Goal: Task Accomplishment & Management: Manage account settings

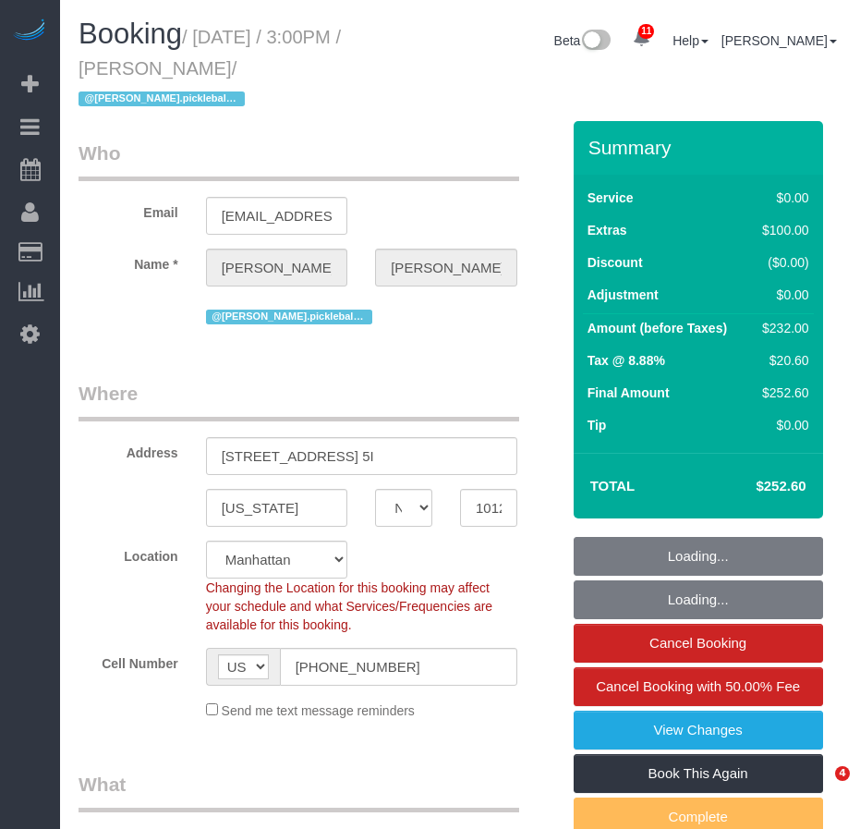
select select "NY"
select select "number:57"
select select "number:79"
select select "number:15"
select select "number:5"
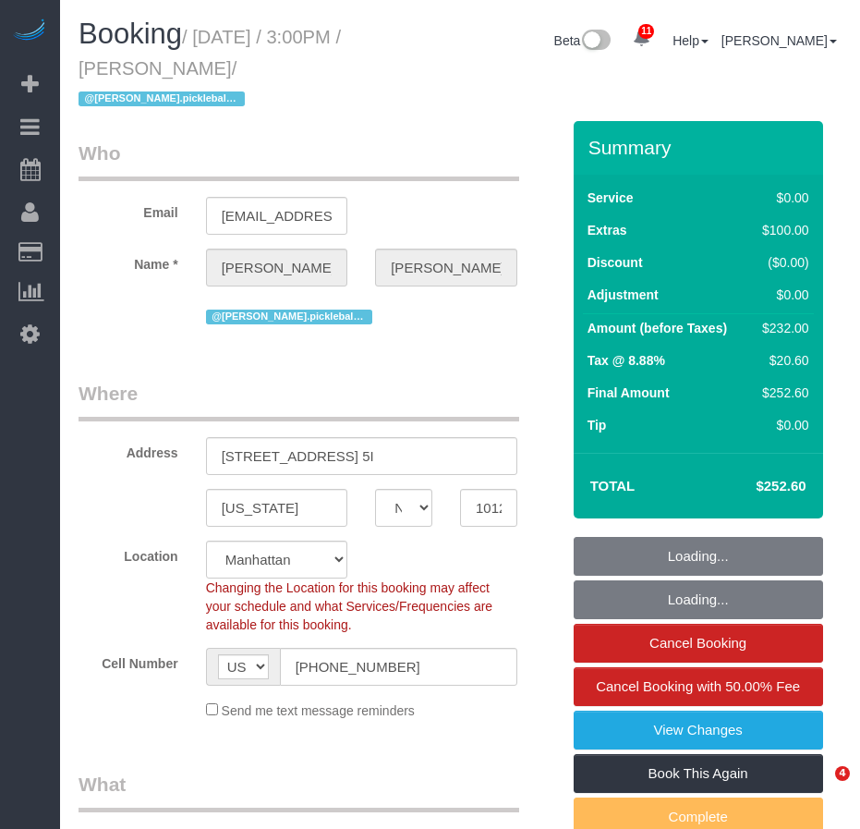
select select "object:1014"
select select "2"
select select "spot1"
select select "string:stripe-pm_1RvpYI4VGloSiKo7qMrr0fpT"
select select "object:1438"
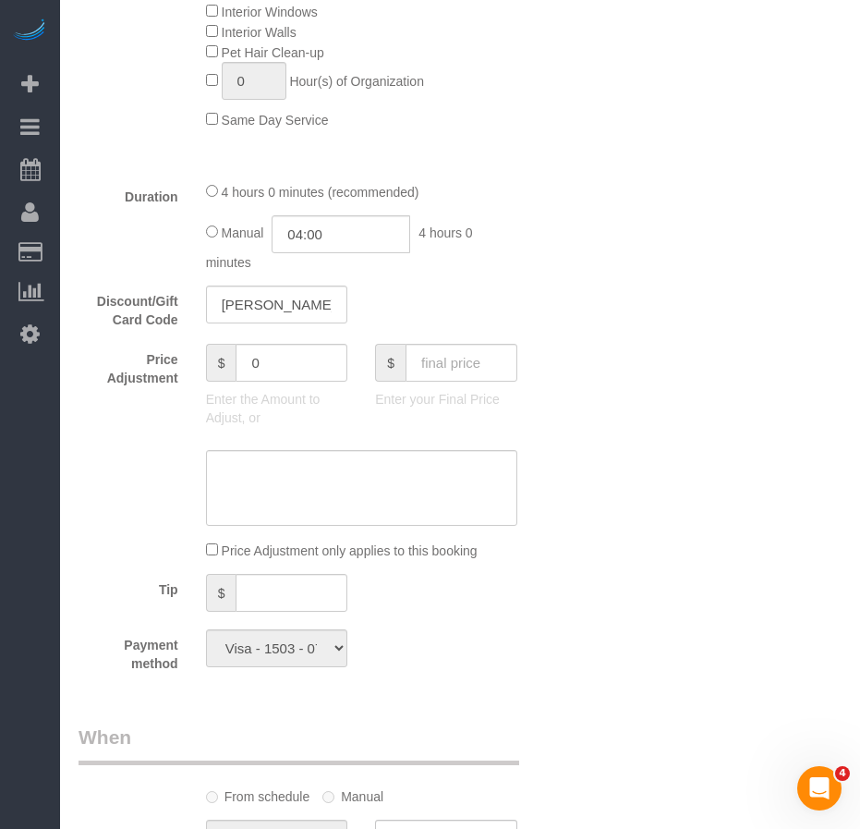
scroll to position [1386, 0]
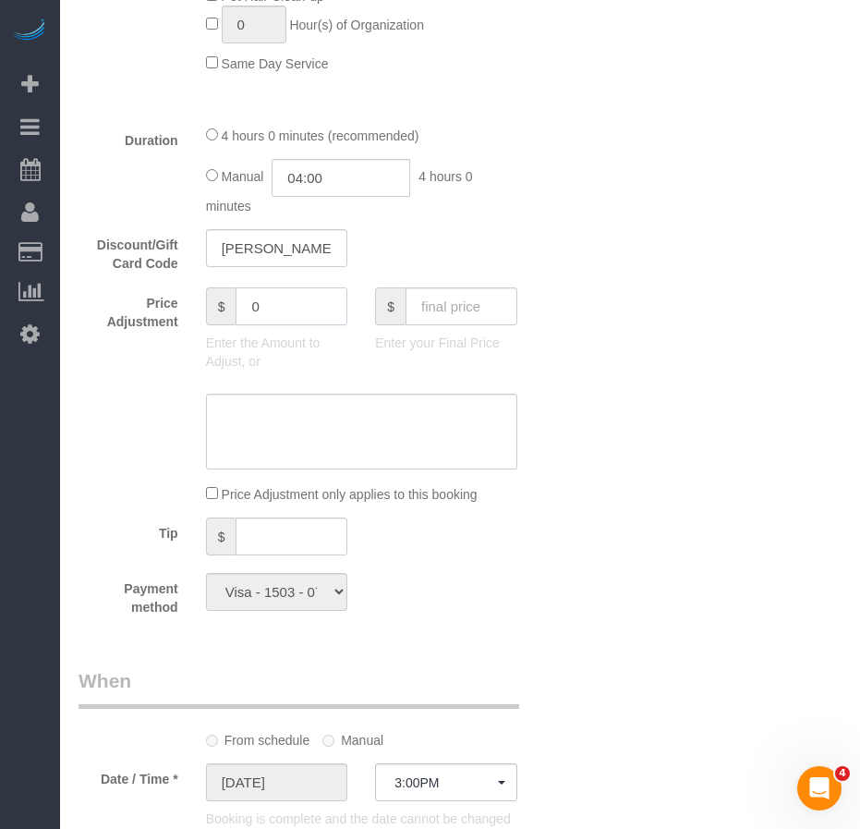
click at [296, 317] on input "0" at bounding box center [292, 306] width 112 height 38
type input "-50"
click at [273, 411] on textarea at bounding box center [361, 432] width 311 height 76
paste textarea "Google Review Credit"
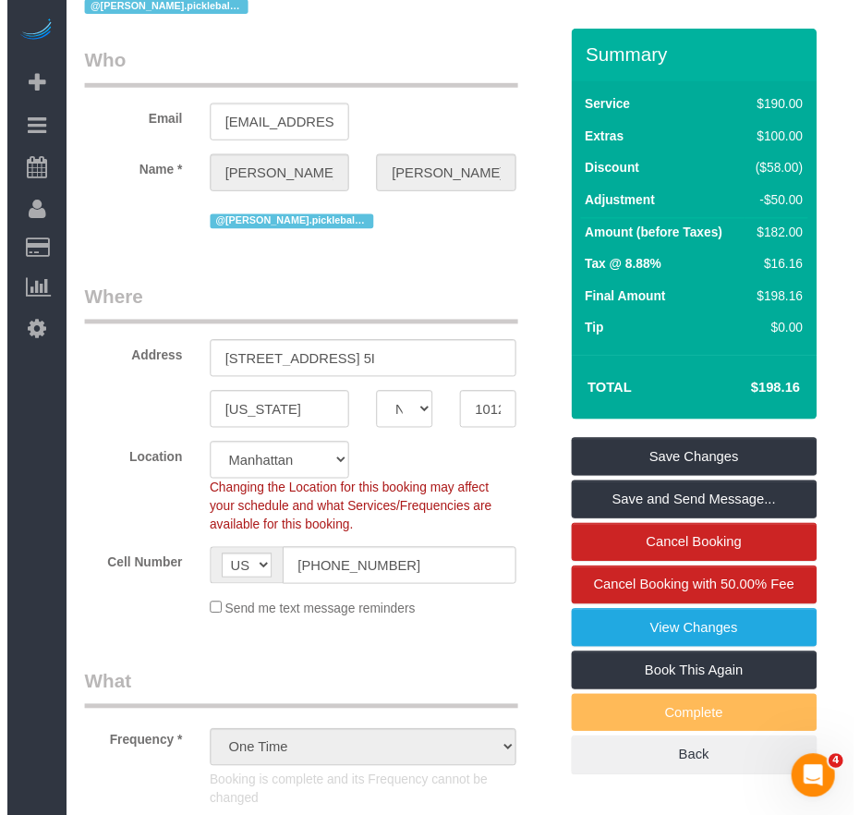
scroll to position [0, 0]
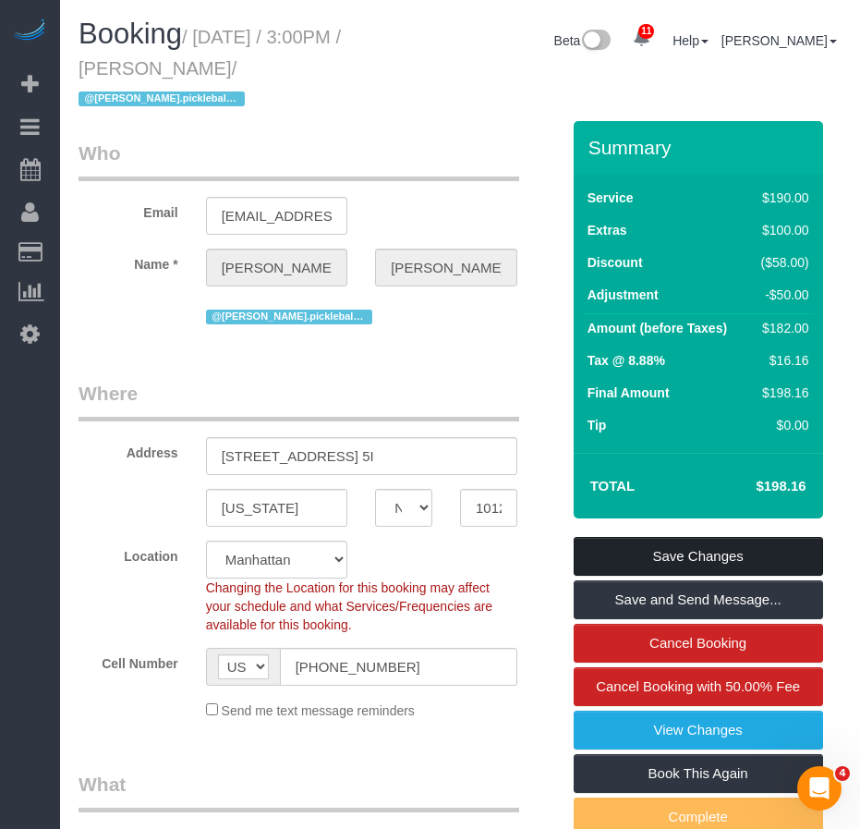
type textarea "Google Review Credit"
click at [658, 547] on link "Save Changes" at bounding box center [699, 556] width 250 height 39
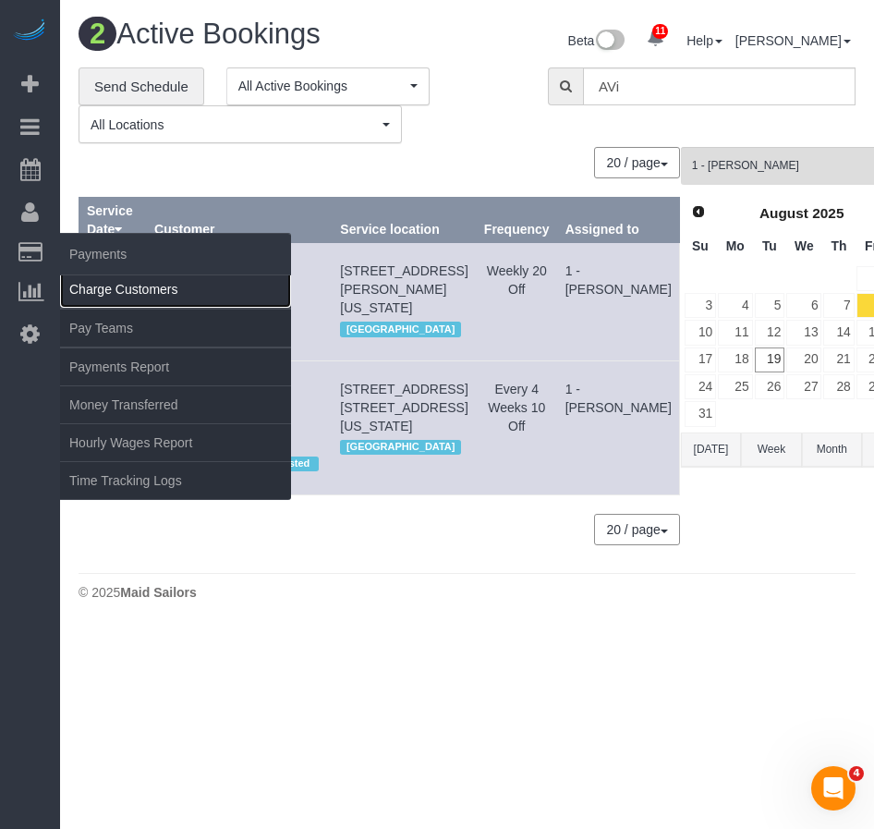
click at [109, 286] on link "Charge Customers" at bounding box center [175, 289] width 231 height 37
select select
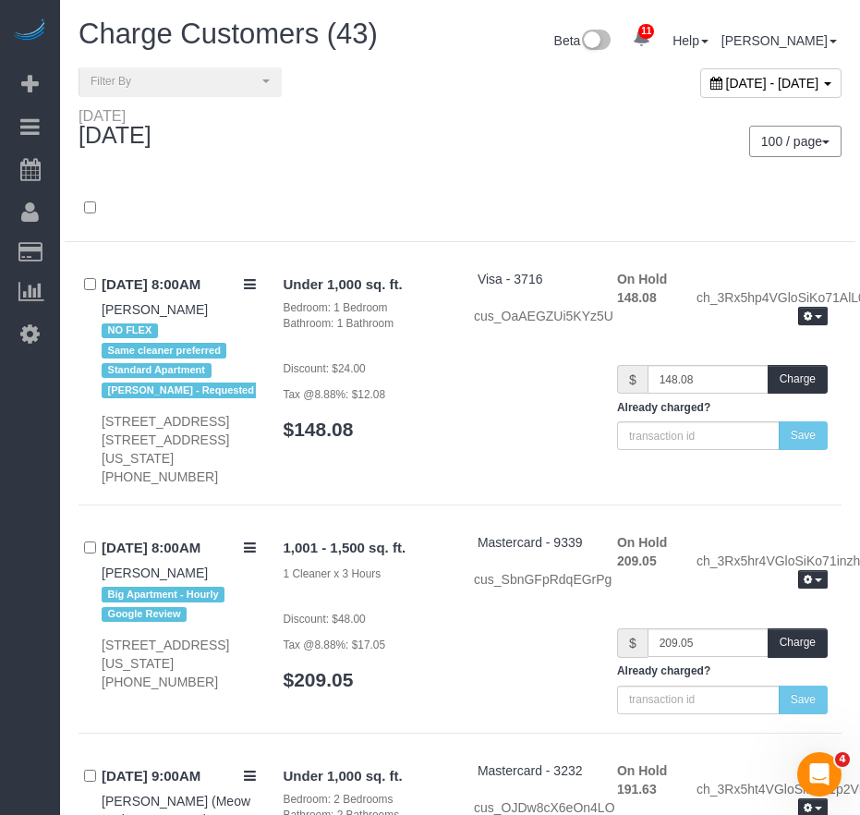
click at [726, 81] on span "August 19, 2025 - August 19, 2025" at bounding box center [772, 83] width 93 height 15
type input "**********"
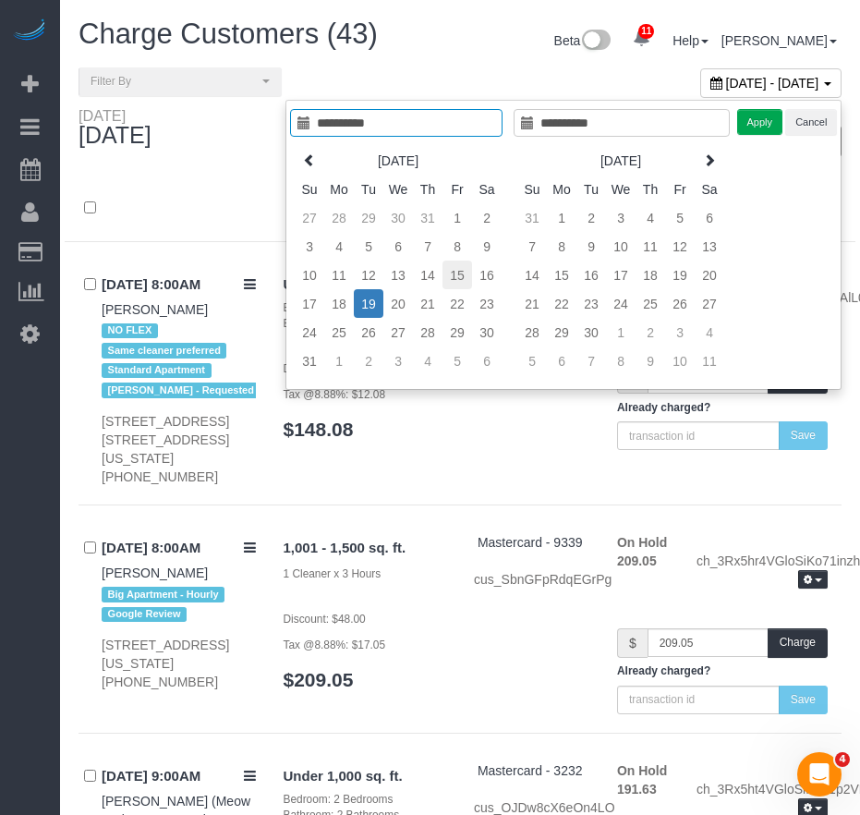
type input "**********"
click at [455, 275] on td "15" at bounding box center [458, 275] width 30 height 29
type input "**********"
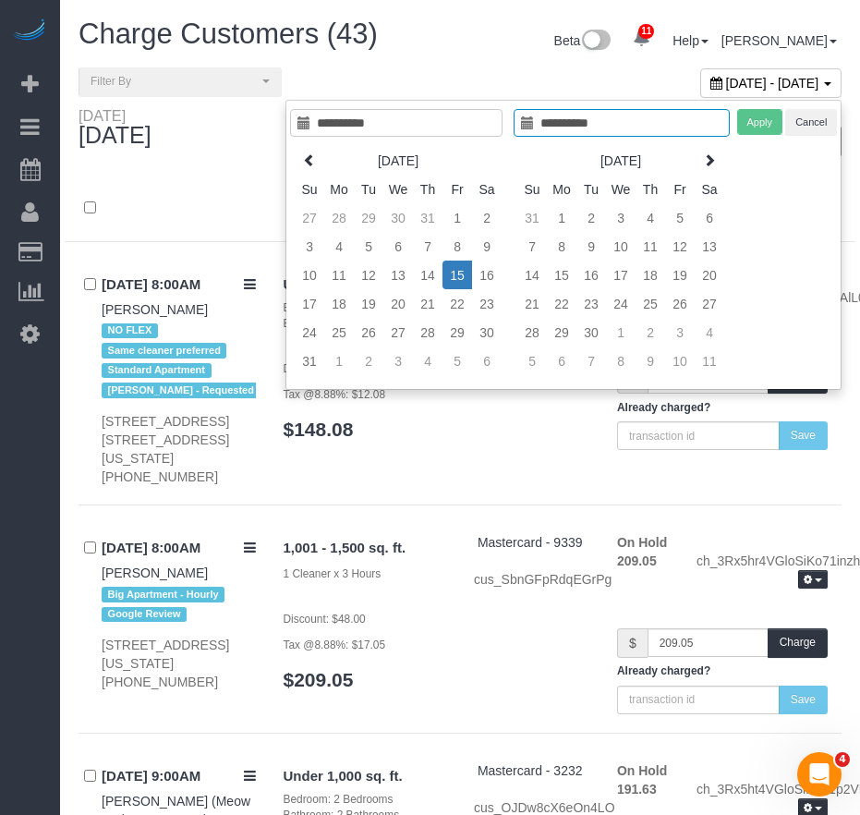
click at [455, 275] on td "15" at bounding box center [458, 275] width 30 height 29
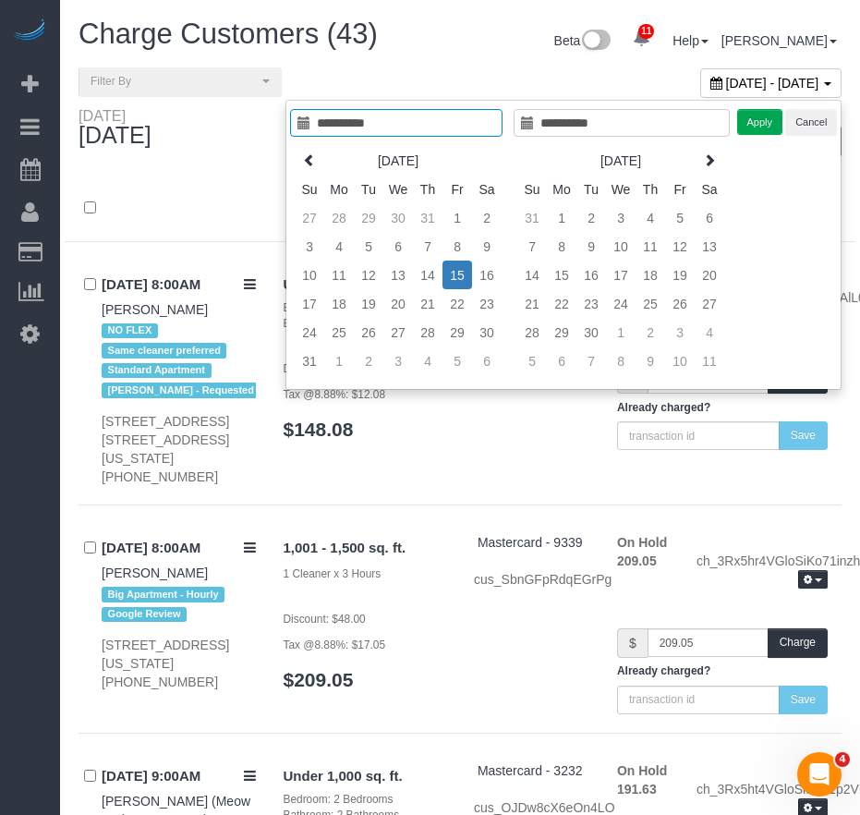
type input "**********"
click at [764, 127] on button "Apply" at bounding box center [760, 122] width 46 height 27
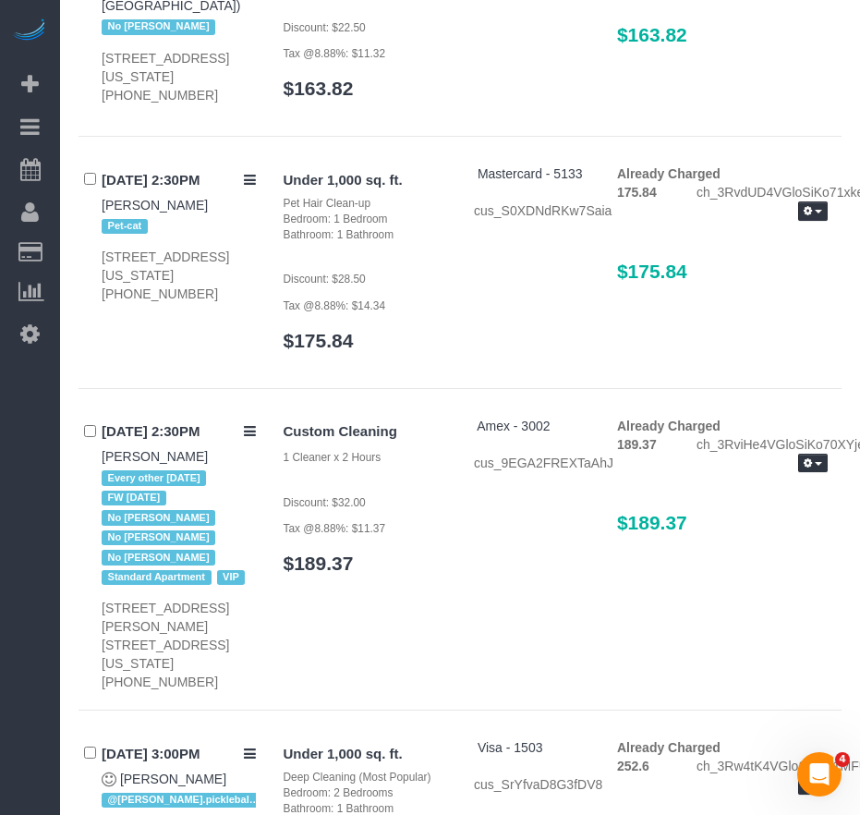
scroll to position [11274, 0]
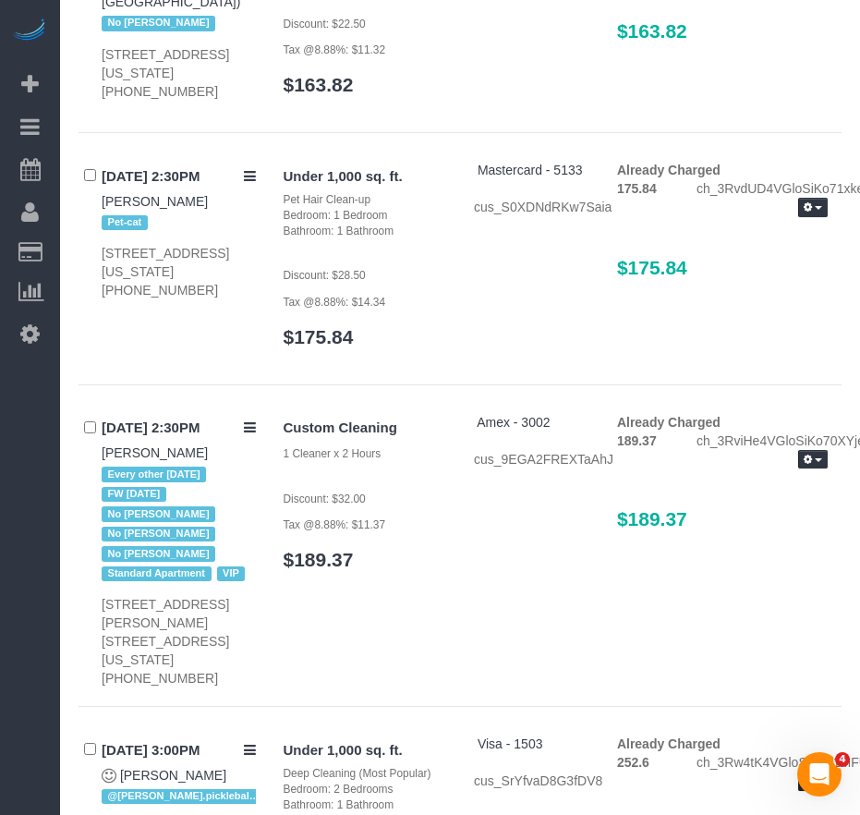
click at [820, 772] on button "button" at bounding box center [813, 781] width 30 height 19
click at [750, 801] on link "Refund" at bounding box center [754, 813] width 146 height 24
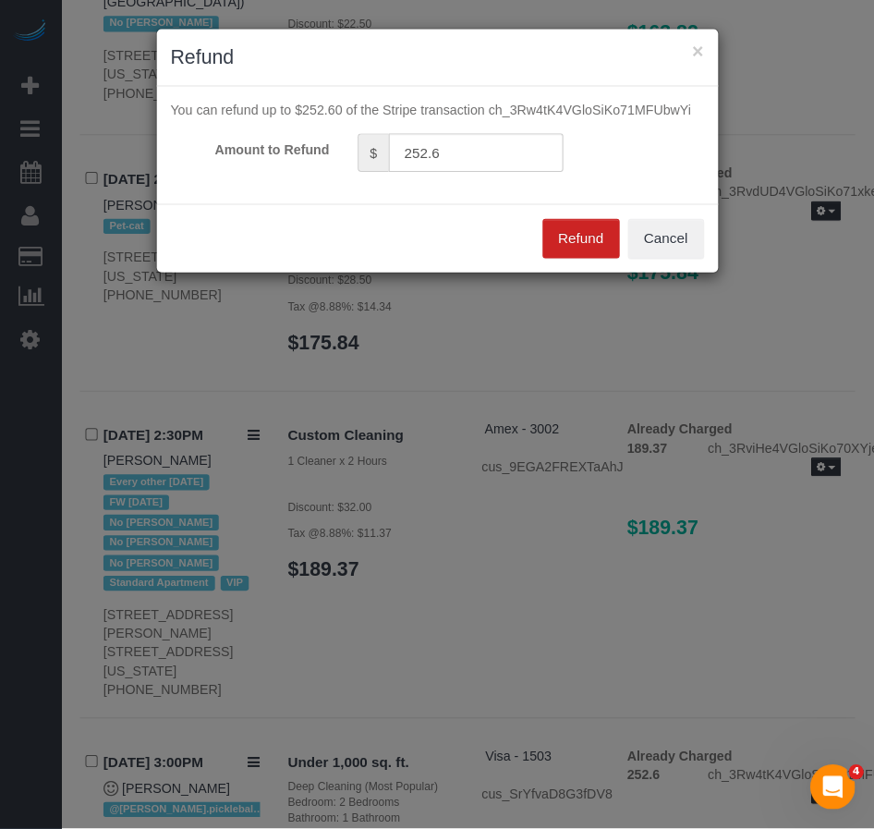
scroll to position [11237, 0]
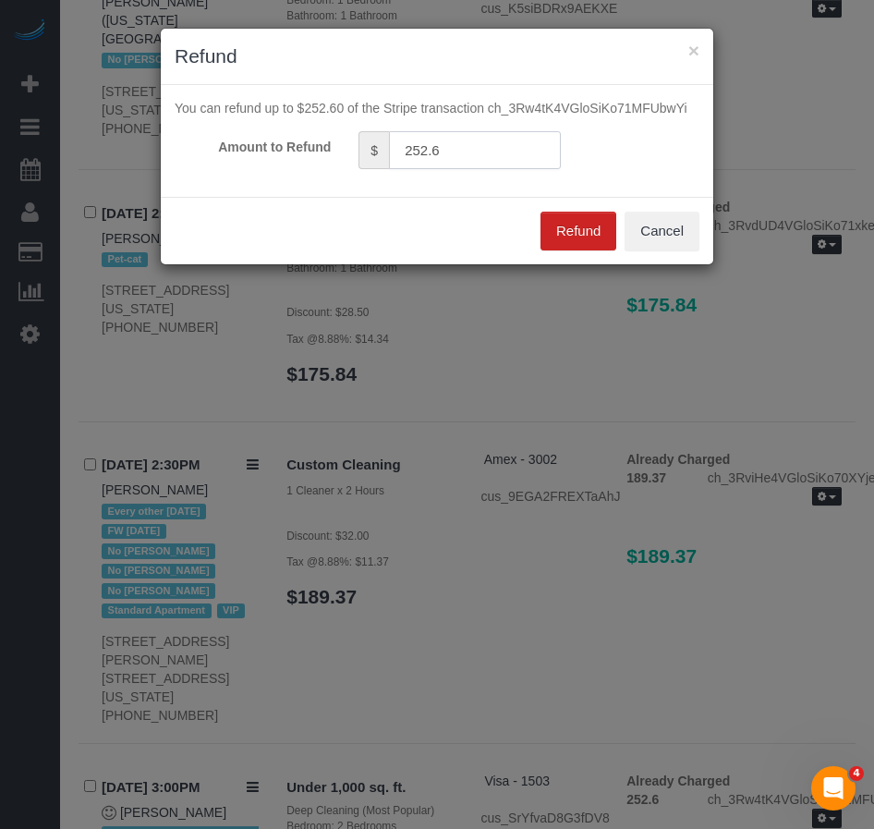
drag, startPoint x: 449, startPoint y: 152, endPoint x: 399, endPoint y: 148, distance: 50.0
click at [399, 148] on input "252.6" at bounding box center [475, 150] width 172 height 38
click at [384, 213] on div "Refund Cancel" at bounding box center [437, 230] width 553 height 67
click at [270, 178] on div "You can refund up to $252.60 of the Stripe transaction ch_3Rw4tK4VGloSiKo71MFUb…" at bounding box center [437, 141] width 553 height 112
click at [427, 148] on input "50" at bounding box center [475, 150] width 172 height 38
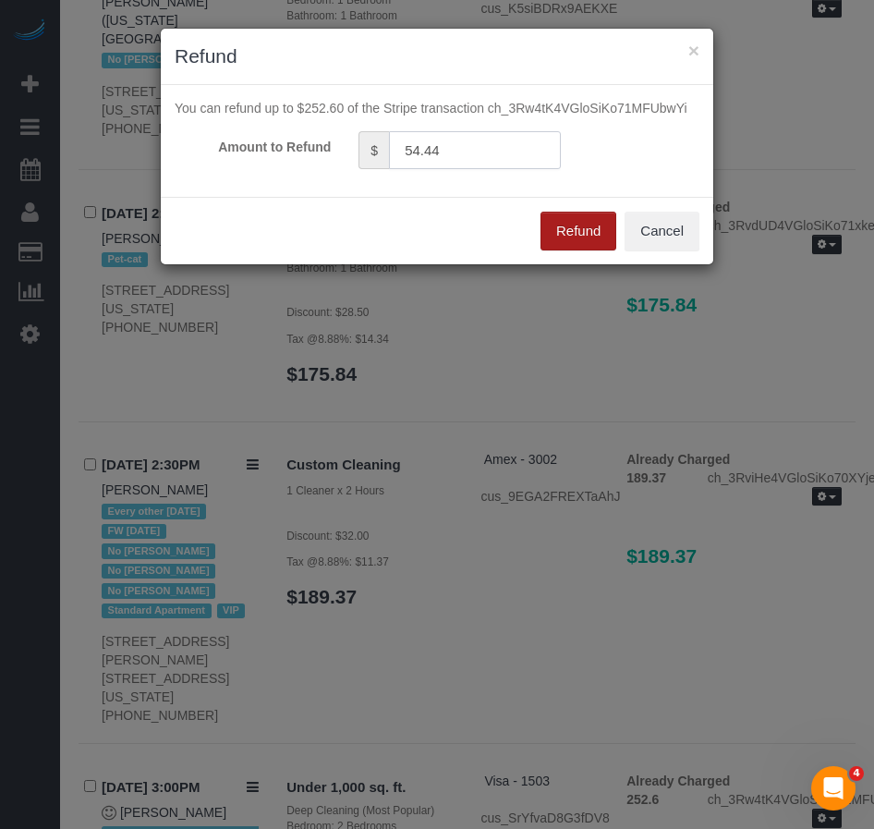
type input "54.44"
click at [571, 229] on button "Refund" at bounding box center [579, 231] width 76 height 39
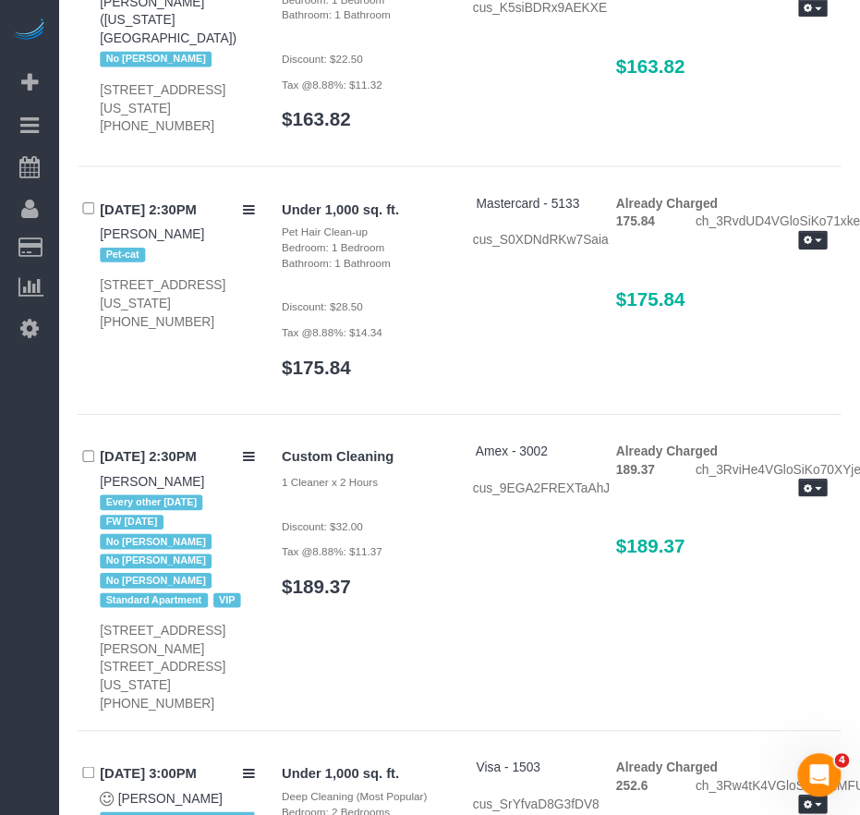
scroll to position [11274, 0]
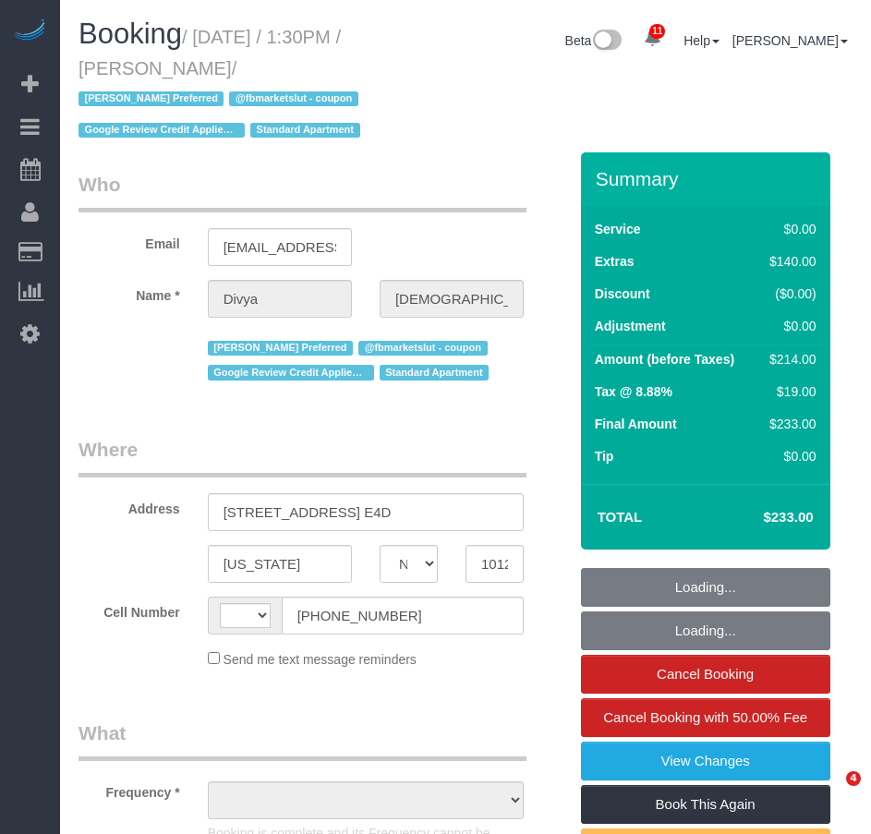
select select "NY"
select select "string:US"
select select "object:740"
select select "number:56"
select select "number:71"
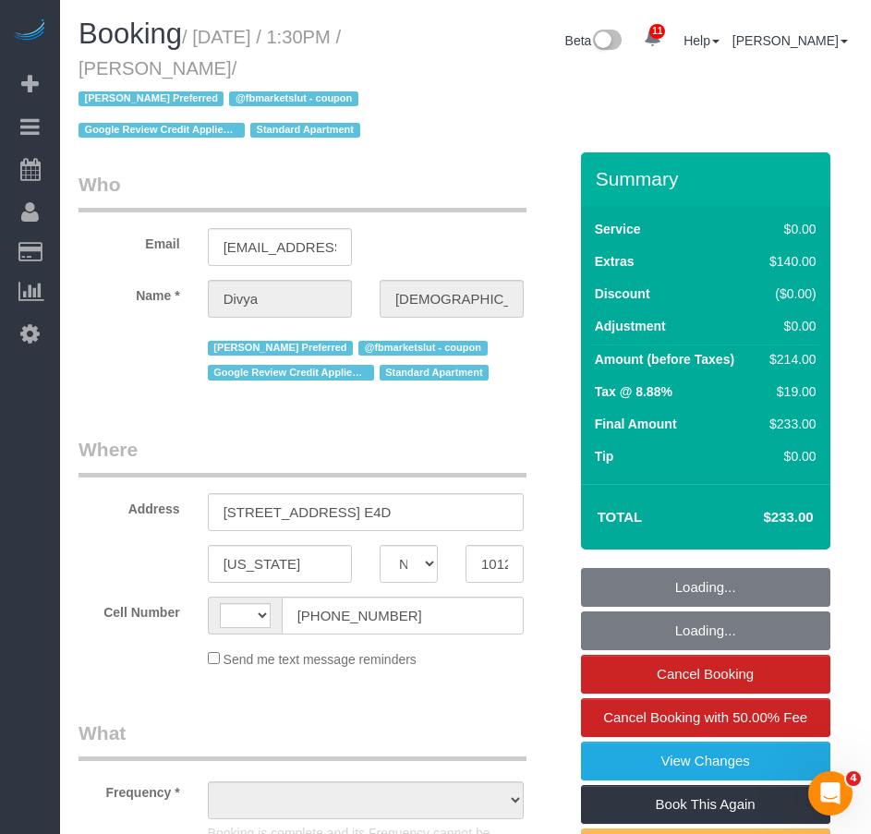
select select "number:15"
select select "number:5"
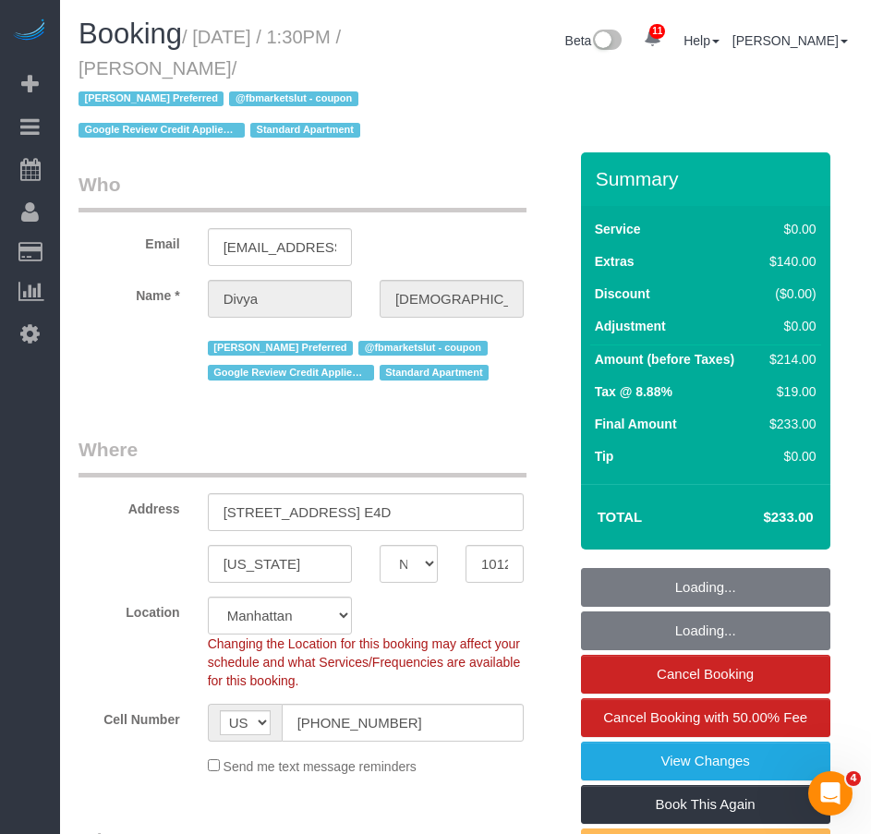
select select "string:stripe-pm_1RlCrd4VGloSiKo7Ye1mn8oy"
select select "object:891"
select select "1"
select select "2"
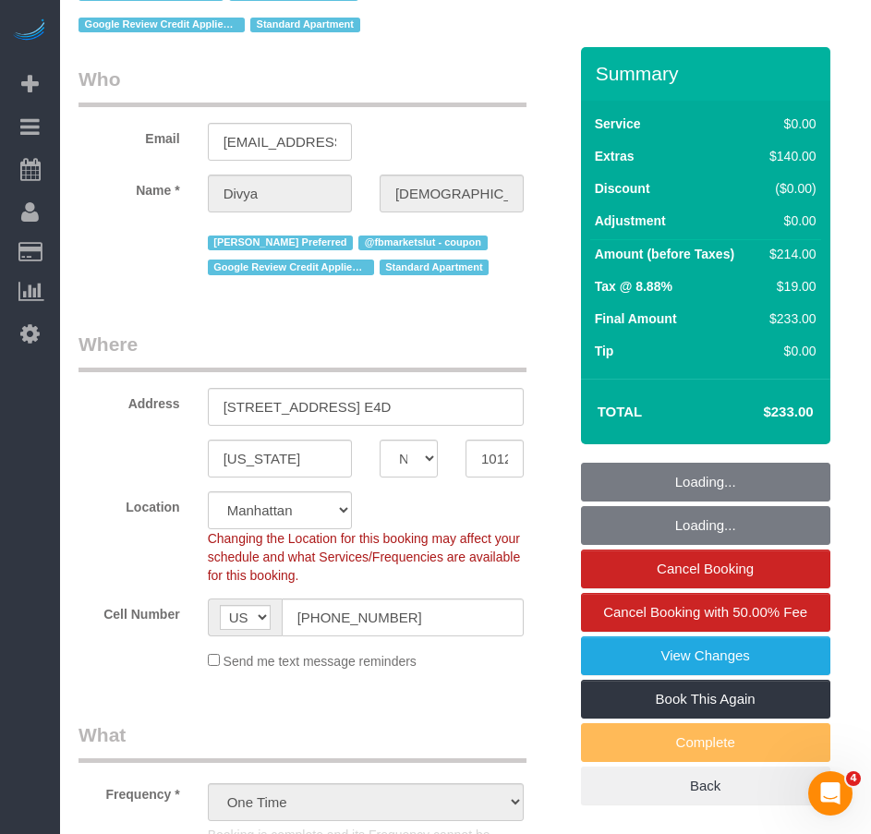
select select "1"
select select "2"
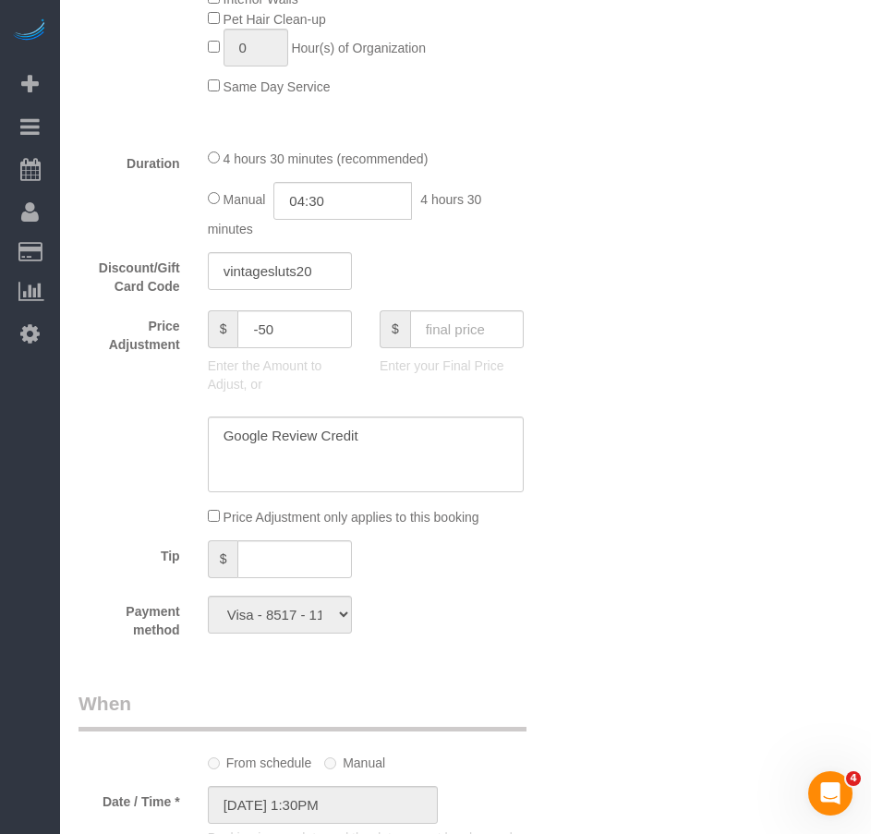
scroll to position [1386, 0]
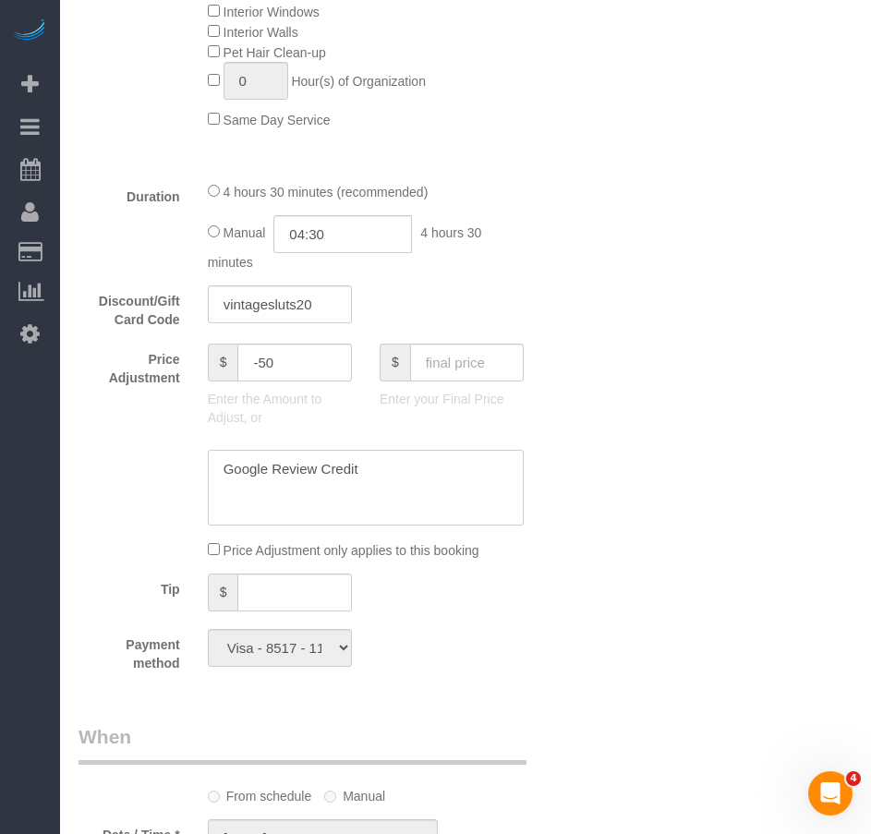
drag, startPoint x: 266, startPoint y: 468, endPoint x: 171, endPoint y: 468, distance: 95.2
click at [171, 468] on div at bounding box center [323, 488] width 517 height 76
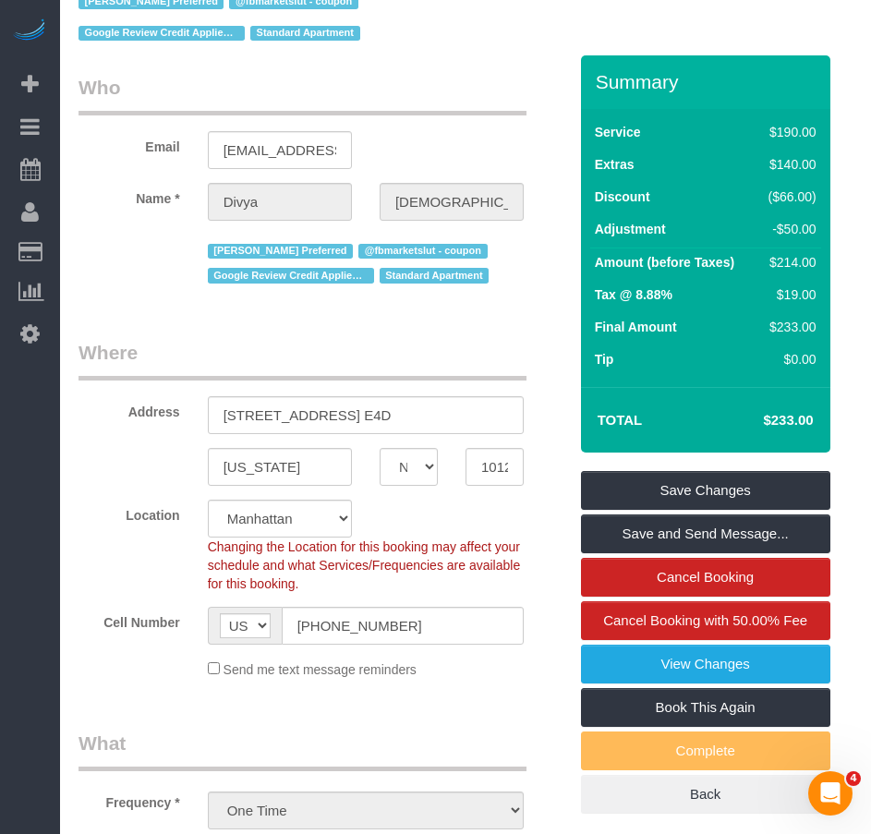
scroll to position [0, 0]
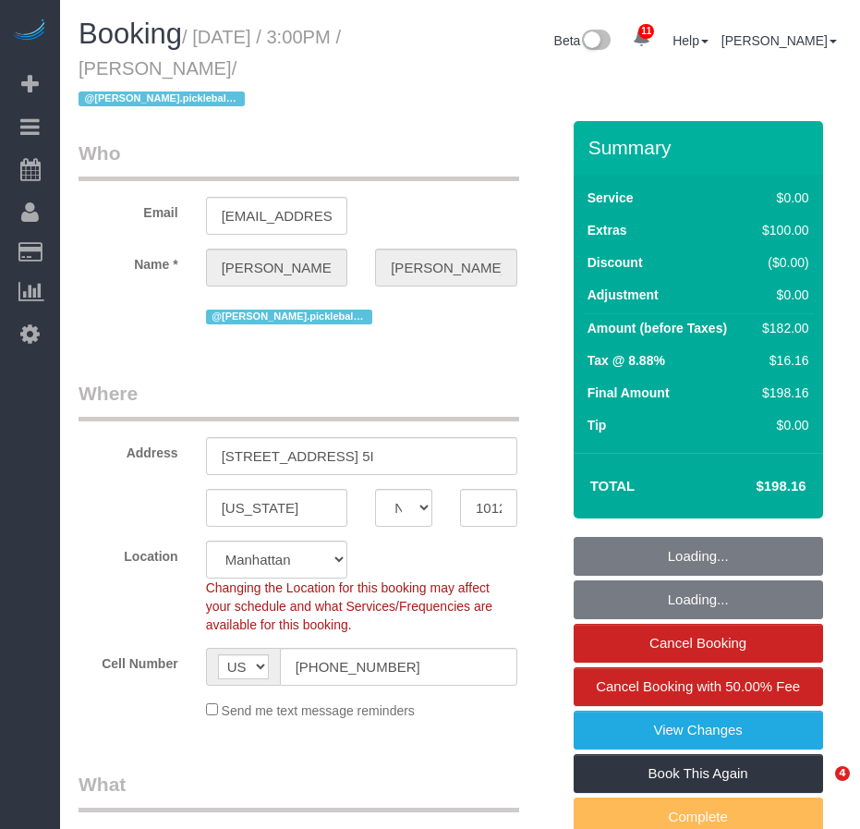
select select "NY"
select select "object:734"
select select "string:stripe-pm_1RvpYI4VGloSiKo7qMrr0fpT"
select select "2"
select select "number:57"
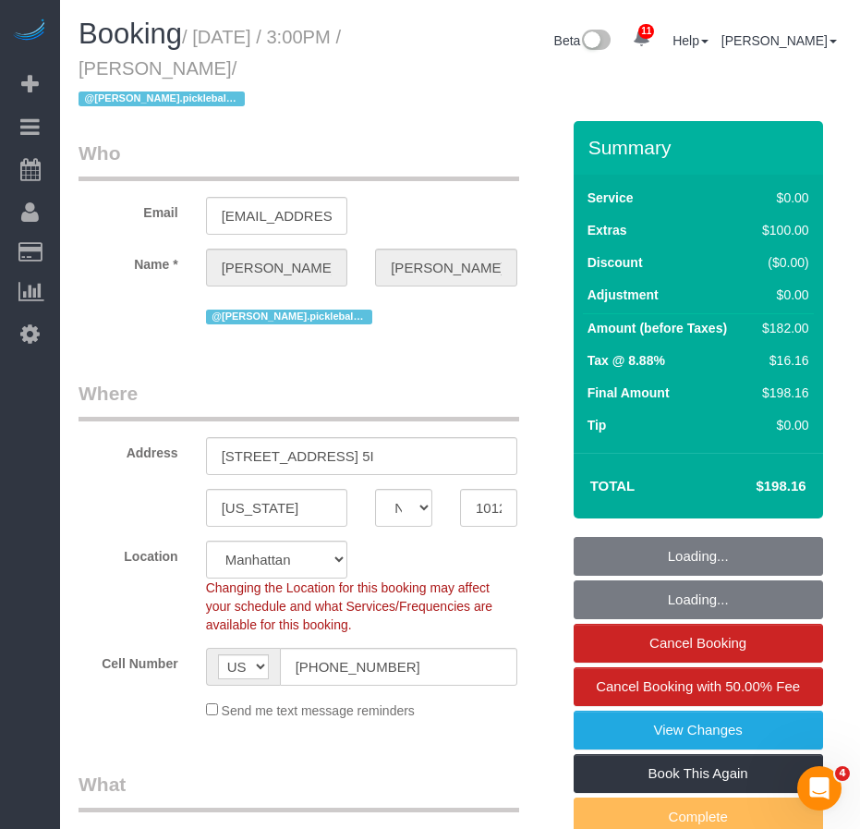
select select "number:79"
select select "number:15"
select select "number:5"
select select "spot1"
select select "2"
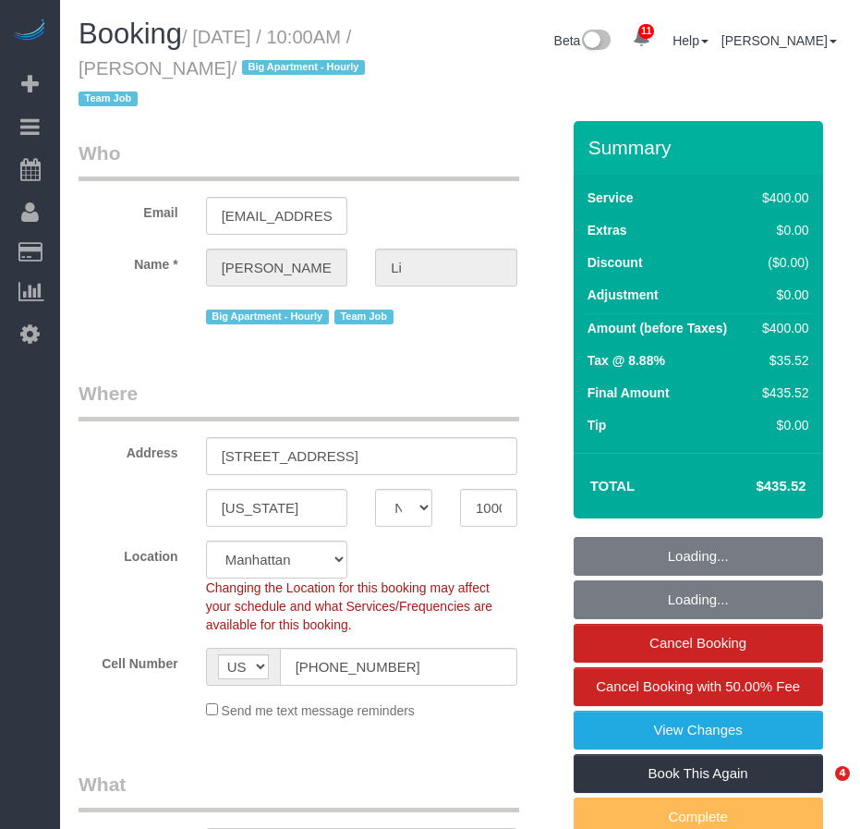
select select "NY"
select select "object:818"
select select "2"
select select "150"
select select "number:58"
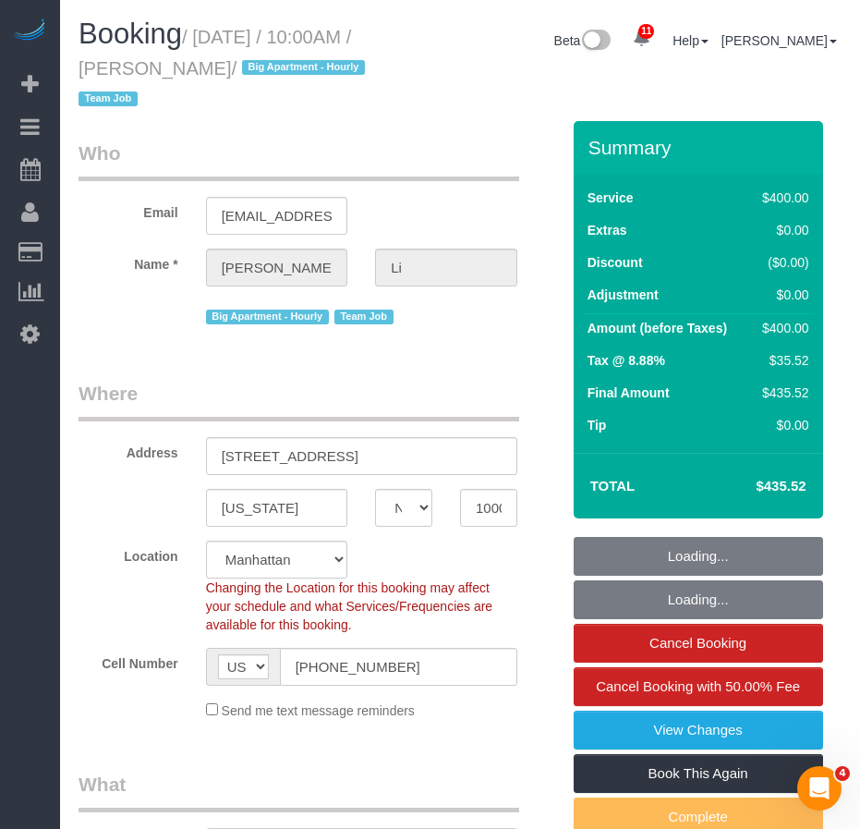
select select "number:77"
select select "number:15"
select select "number:5"
select select "string:stripe-pm_1PnXaH4VGloSiKo7zAqKxqVO"
select select "spot1"
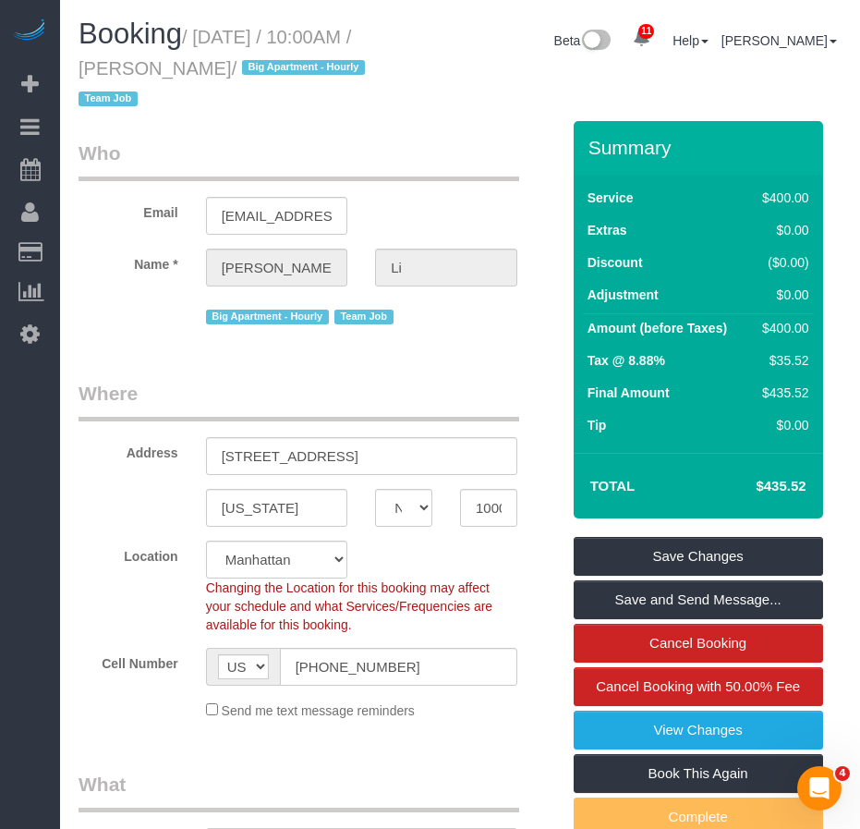
click at [201, 36] on small "/ August 20, 2025 / 10:00AM / Nicholas Li / Big Apartment - Hourly Team Job" at bounding box center [225, 68] width 292 height 83
drag, startPoint x: 203, startPoint y: 36, endPoint x: 261, endPoint y: 61, distance: 62.5
click at [261, 61] on small "/ August 20, 2025 / 10:00AM / Nicholas Li / Big Apartment - Hourly Team Job" at bounding box center [225, 68] width 292 height 83
copy small "August 20, 2025 / 10:00AM / Nicholas Li"
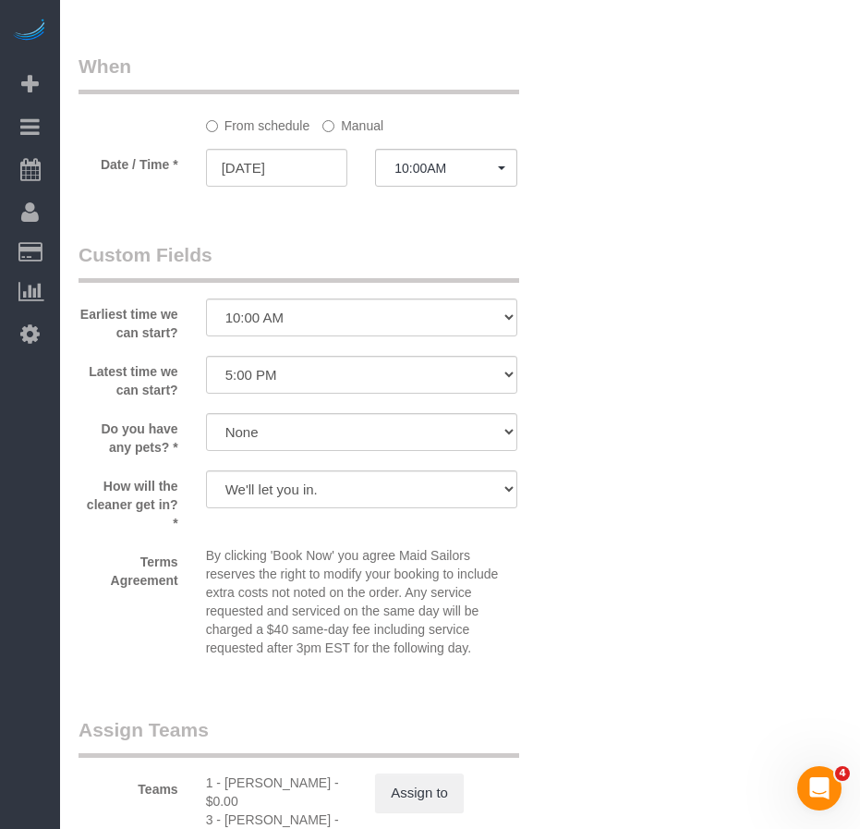
scroll to position [1848, 0]
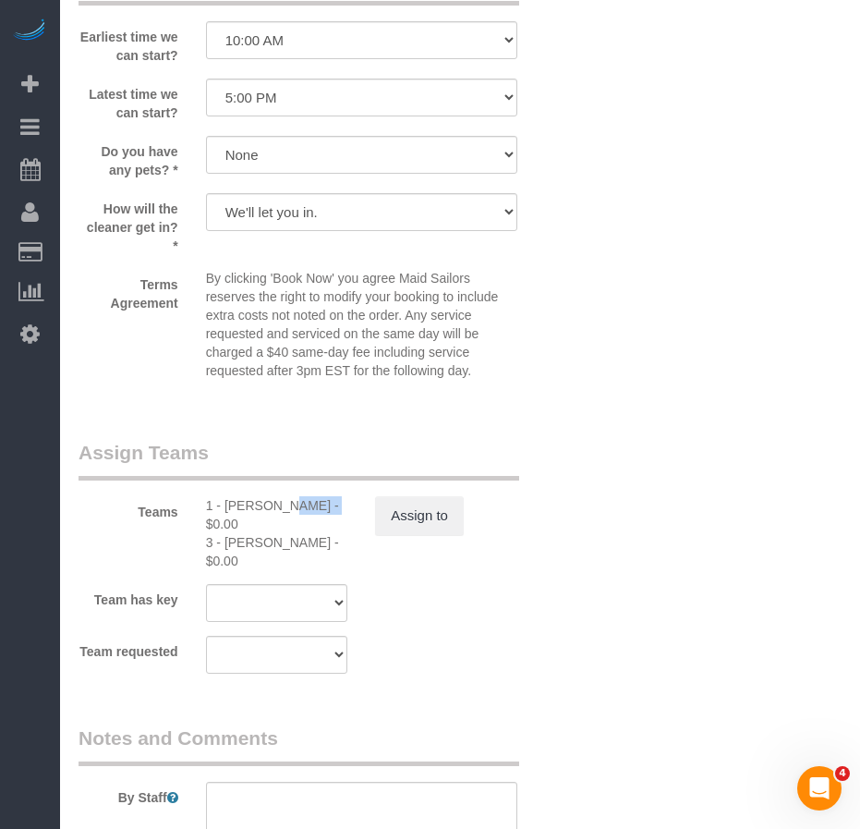
drag, startPoint x: 225, startPoint y: 507, endPoint x: 263, endPoint y: 506, distance: 37.9
click at [263, 506] on div "1 - Joselin Cecilio - $0.00" at bounding box center [277, 514] width 142 height 37
copy div "Joselin"
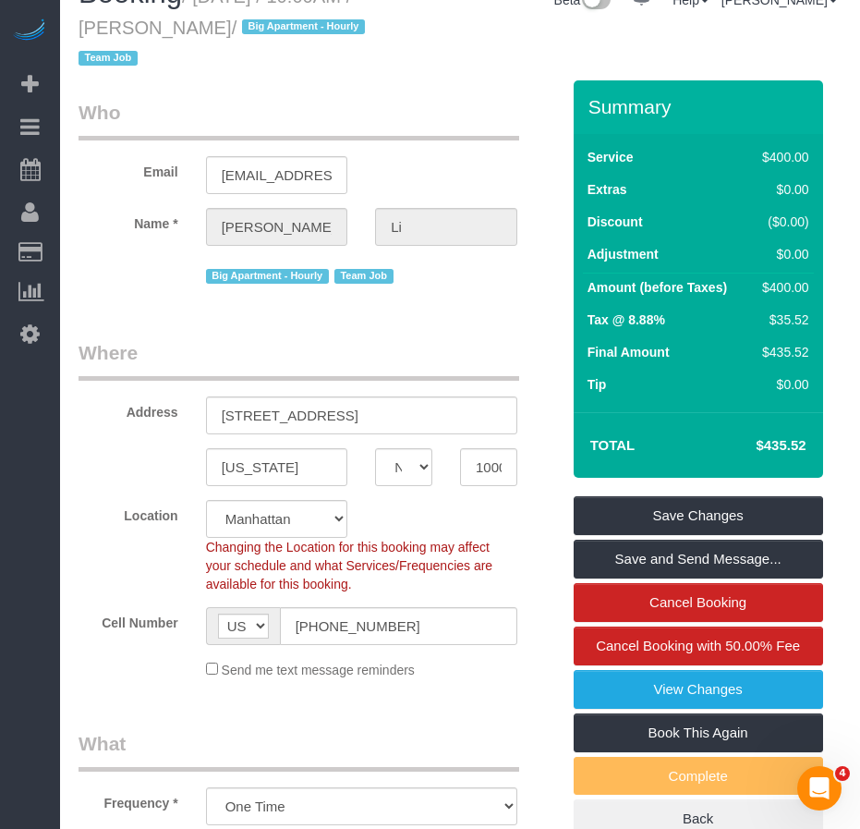
scroll to position [0, 0]
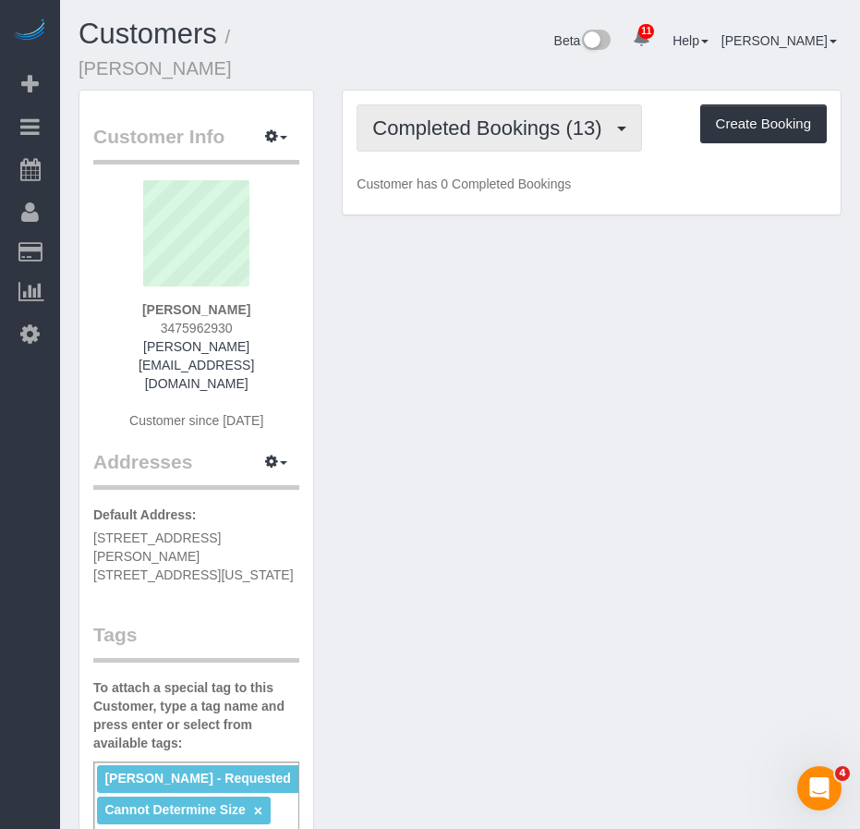
click at [459, 116] on span "Completed Bookings (13)" at bounding box center [491, 127] width 238 height 23
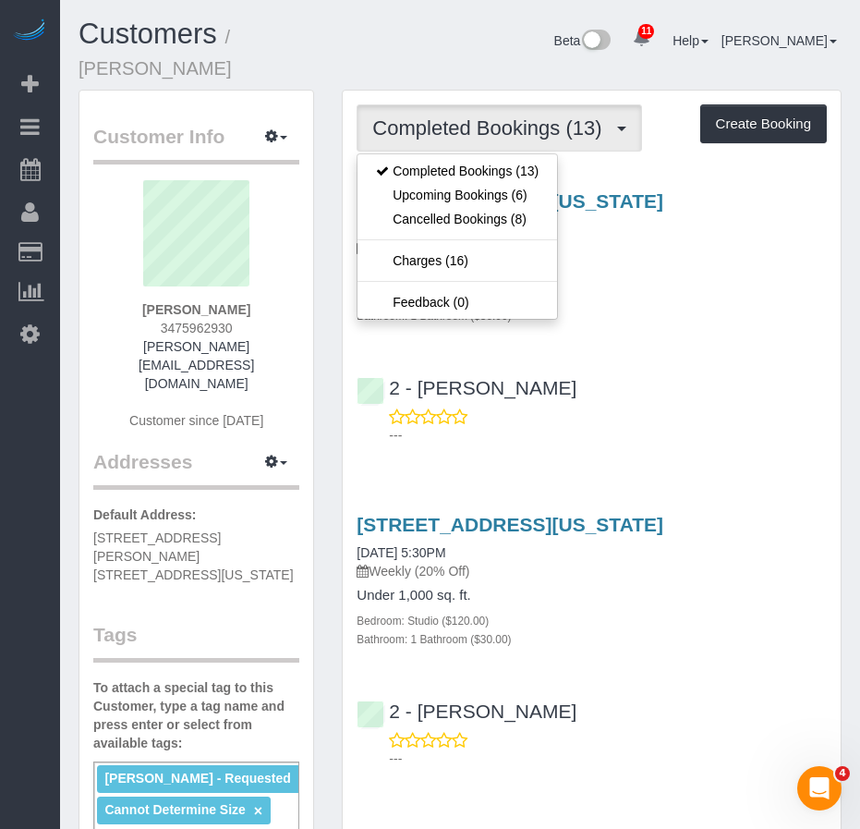
click at [643, 361] on div "2 - [PERSON_NAME] ---" at bounding box center [592, 402] width 498 height 83
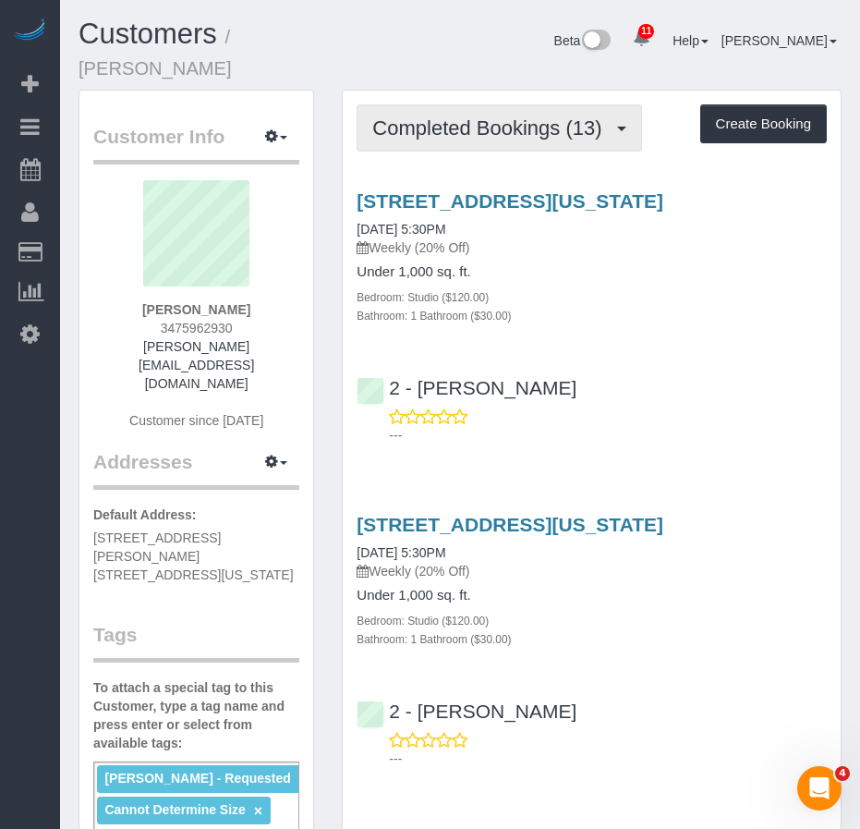
click at [459, 116] on span "Completed Bookings (13)" at bounding box center [491, 127] width 238 height 23
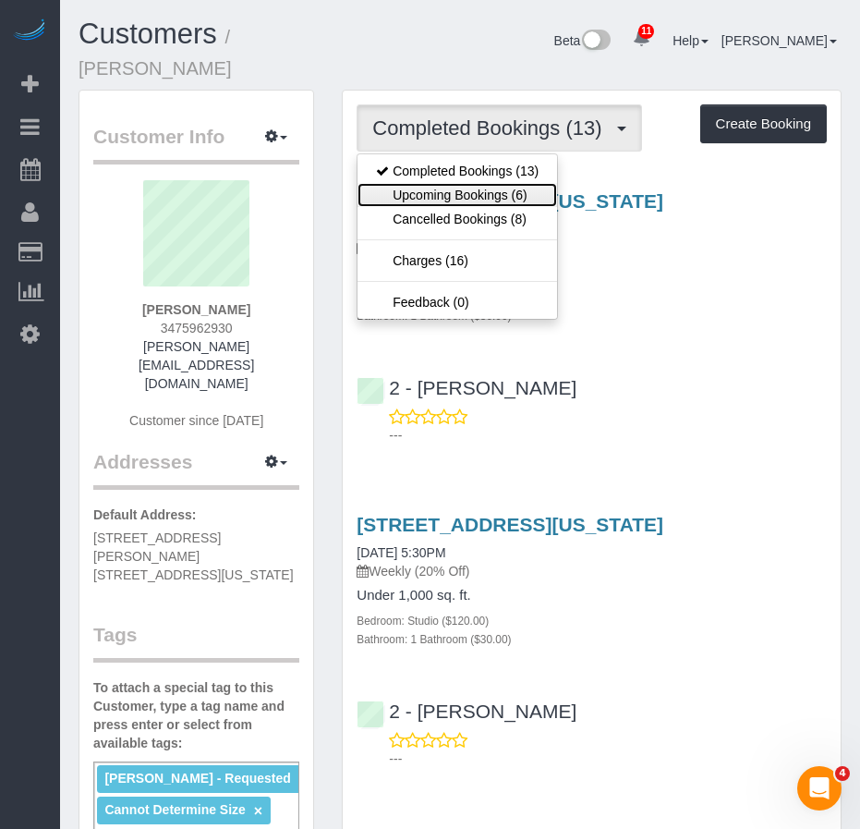
click at [434, 183] on link "Upcoming Bookings (6)" at bounding box center [458, 195] width 200 height 24
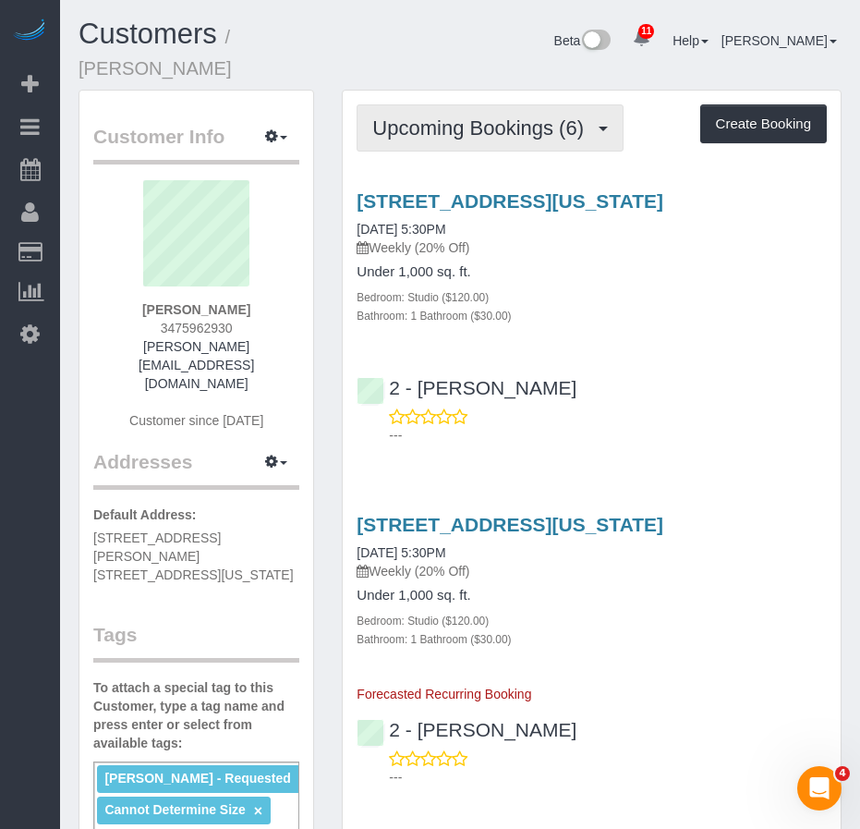
click at [428, 116] on span "Upcoming Bookings (6)" at bounding box center [482, 127] width 221 height 23
